Goal: Information Seeking & Learning: Learn about a topic

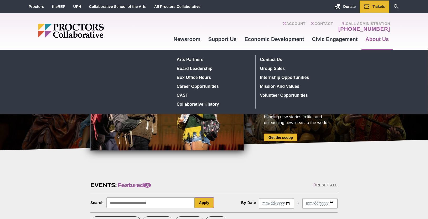
click at [383, 39] on link "About Us" at bounding box center [377, 39] width 31 height 14
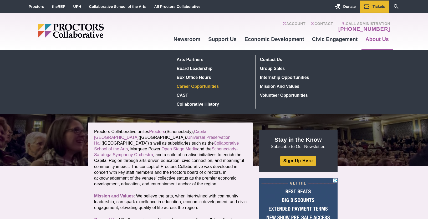
click at [203, 85] on link "Career Opportunities" at bounding box center [213, 86] width 77 height 9
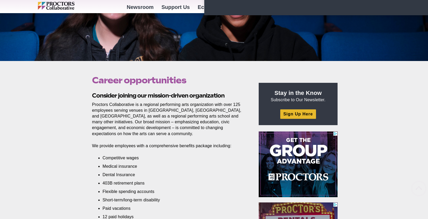
scroll to position [199, 0]
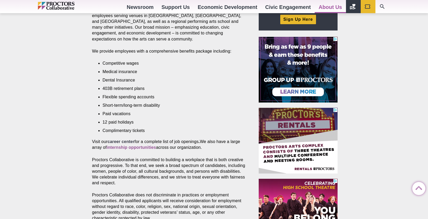
click at [133, 141] on strong "career center" at bounding box center [121, 141] width 27 height 4
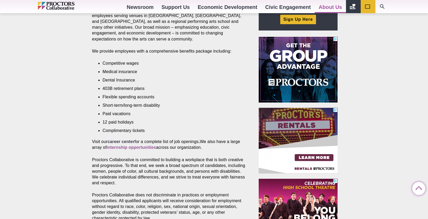
click at [119, 142] on strong "career center" at bounding box center [121, 141] width 27 height 4
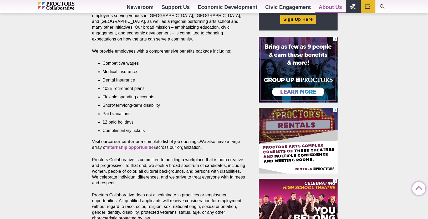
click at [119, 142] on strong "career center" at bounding box center [121, 141] width 27 height 4
